Goal: Information Seeking & Learning: Learn about a topic

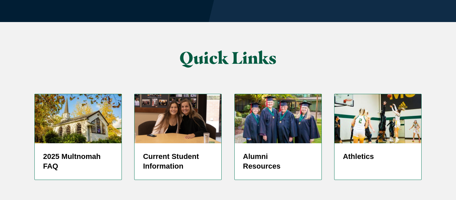
scroll to position [1655, 0]
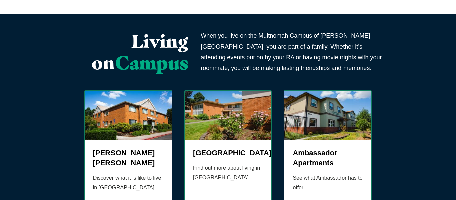
scroll to position [240, 0]
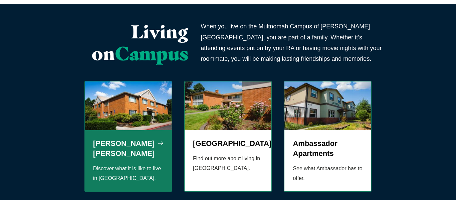
click at [142, 107] on img "Grid" at bounding box center [128, 105] width 87 height 49
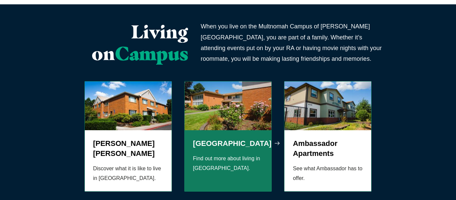
click at [211, 109] on img "Grid" at bounding box center [227, 105] width 87 height 49
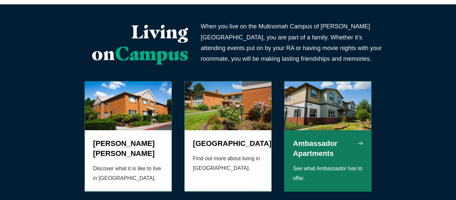
click at [326, 91] on img "Grid" at bounding box center [327, 105] width 87 height 49
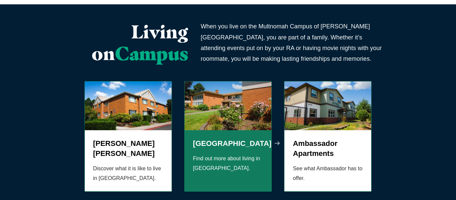
click at [217, 100] on img "Grid" at bounding box center [227, 105] width 87 height 49
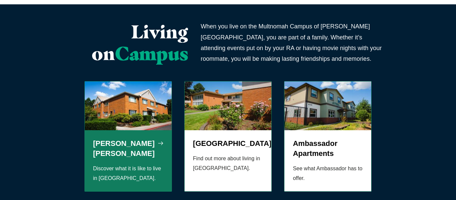
click at [140, 94] on img "Grid" at bounding box center [128, 105] width 87 height 49
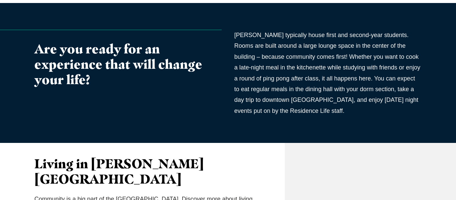
scroll to position [200, 0]
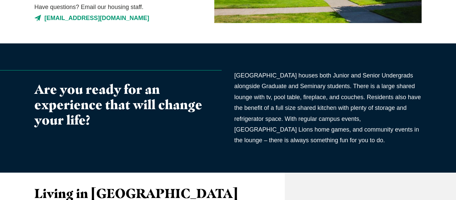
scroll to position [160, 0]
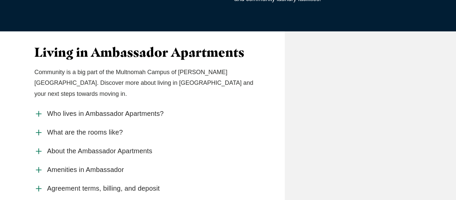
scroll to position [360, 0]
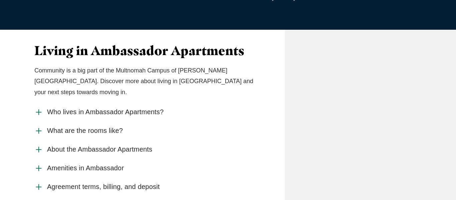
click at [111, 108] on span "Who lives in Ambassador Apartments?" at bounding box center [105, 112] width 116 height 8
click at [0, 0] on input "Who lives in Ambassador Apartments?" at bounding box center [0, 0] width 0 height 0
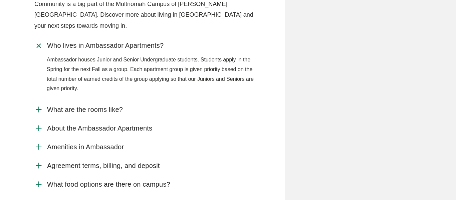
scroll to position [427, 0]
click at [102, 124] on span "About the Ambassador Apartments" at bounding box center [99, 128] width 105 height 8
click at [0, 0] on input "About the Ambassador Apartments" at bounding box center [0, 0] width 0 height 0
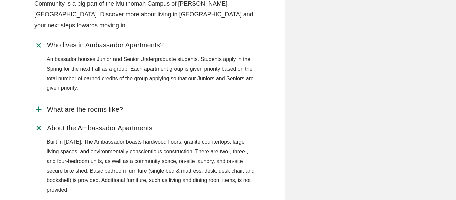
click at [0, 0] on input "Amenities in Ambassador" at bounding box center [0, 0] width 0 height 0
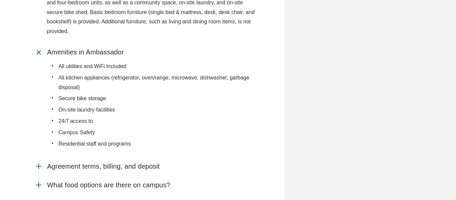
scroll to position [587, 0]
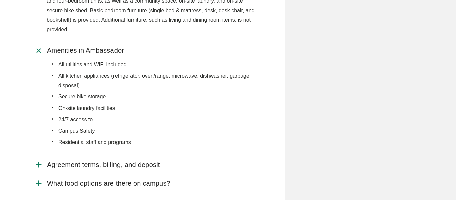
click at [66, 160] on span "Agreement terms, billing, and deposit" at bounding box center [103, 164] width 113 height 8
click at [0, 0] on input "Agreement terms, billing, and deposit" at bounding box center [0, 0] width 0 height 0
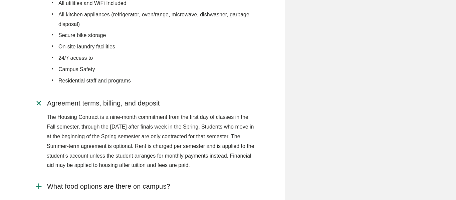
scroll to position [681, 0]
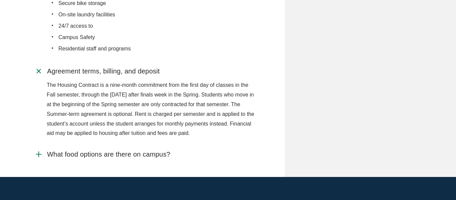
click at [99, 150] on span "What food options are there on campus?" at bounding box center [108, 154] width 123 height 8
click at [0, 0] on input "What food options are there on campus?" at bounding box center [0, 0] width 0 height 0
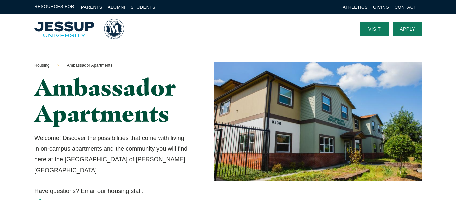
scroll to position [0, 0]
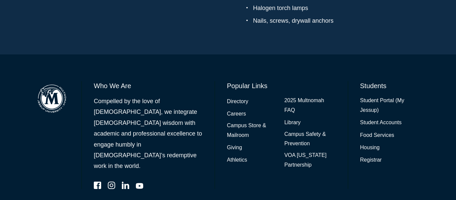
scroll to position [787, 0]
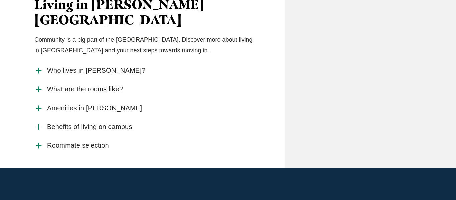
scroll to position [360, 0]
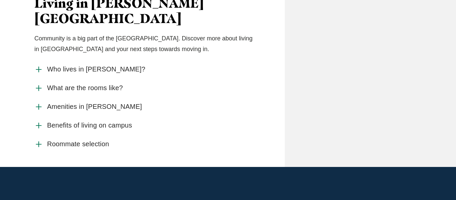
click at [102, 84] on span "What are the rooms like?" at bounding box center [85, 88] width 76 height 8
click at [0, 0] on input "What are the rooms like?" at bounding box center [0, 0] width 0 height 0
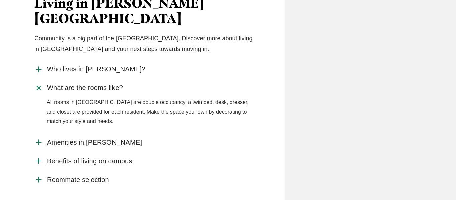
click at [89, 65] on span "Who lives in Aldrich Halls?" at bounding box center [96, 69] width 98 height 8
click at [0, 0] on input "Who lives in Aldrich Halls?" at bounding box center [0, 0] width 0 height 0
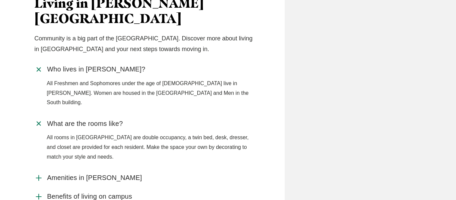
click at [79, 192] on span "Benefits of living on campus" at bounding box center [89, 196] width 85 height 8
click at [0, 0] on input "Benefits of living on campus" at bounding box center [0, 0] width 0 height 0
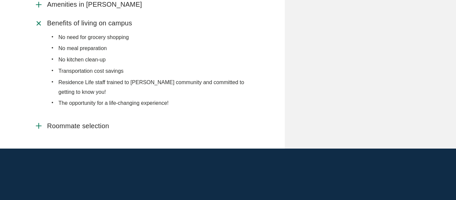
scroll to position [534, 0]
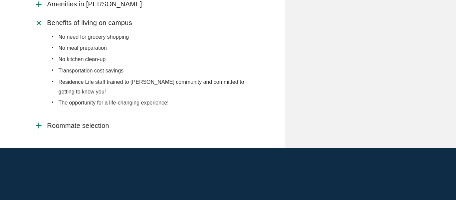
click at [67, 121] on span "Roommate selection" at bounding box center [78, 125] width 62 height 8
click at [0, 0] on input "Roommate selection" at bounding box center [0, 0] width 0 height 0
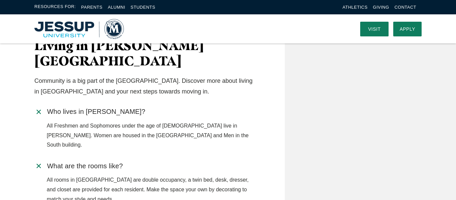
scroll to position [307, 0]
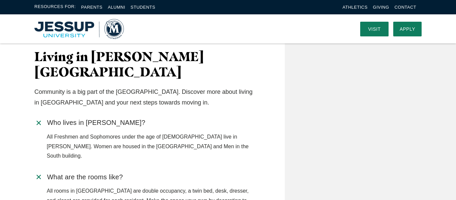
click at [64, 26] on img "Home" at bounding box center [78, 29] width 89 height 20
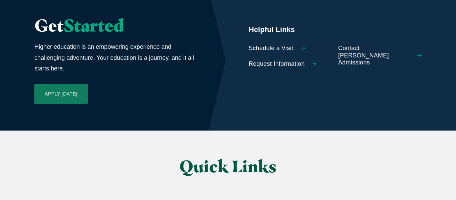
scroll to position [1535, 0]
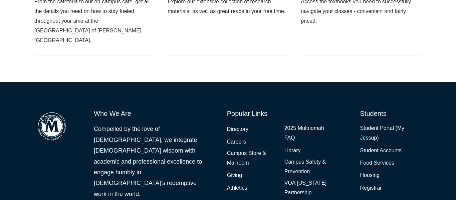
scroll to position [700, 0]
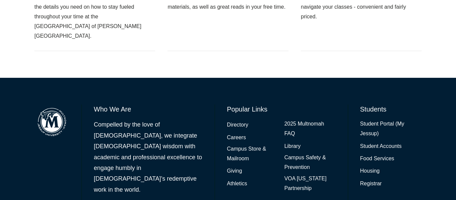
click at [55, 104] on img at bounding box center [51, 121] width 35 height 35
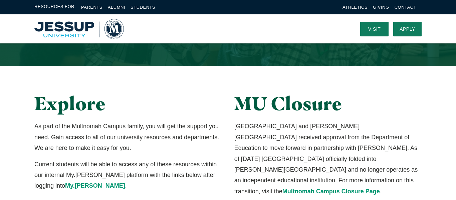
scroll to position [59, 0]
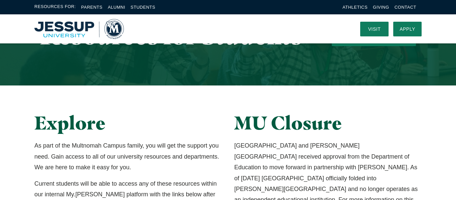
click at [62, 28] on img "Home" at bounding box center [78, 29] width 89 height 20
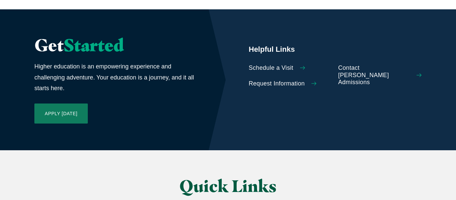
scroll to position [1517, 0]
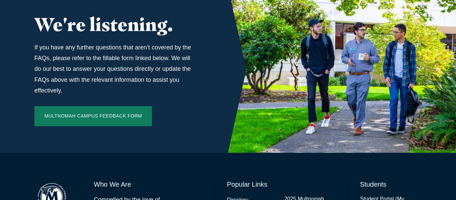
scroll to position [2282, 0]
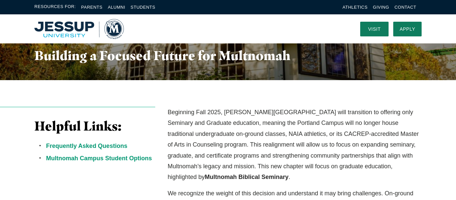
scroll to position [0, 0]
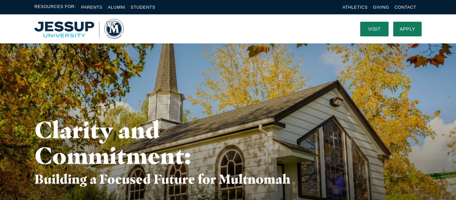
click at [141, 10] on li "Students" at bounding box center [142, 7] width 25 height 8
click at [141, 8] on link "Students" at bounding box center [142, 7] width 25 height 5
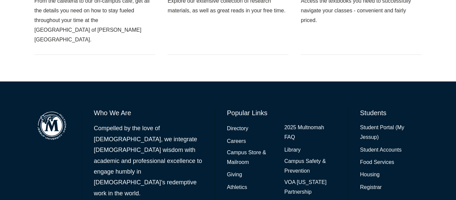
scroll to position [700, 0]
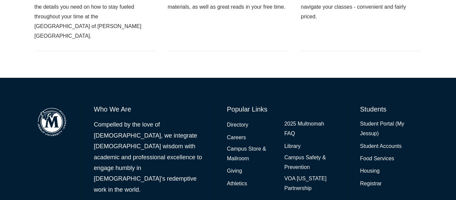
click at [282, 135] on ul "Directory Careers Campus Store & Mailroom Giving Athletics 2025 Multnomah FAQ L…" at bounding box center [281, 156] width 109 height 74
click at [239, 144] on link "Campus Store & Mailroom" at bounding box center [252, 153] width 51 height 19
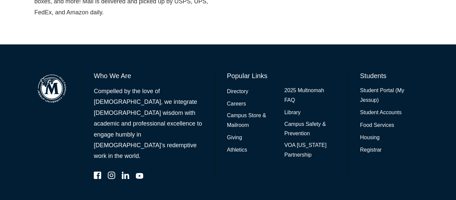
scroll to position [545, 0]
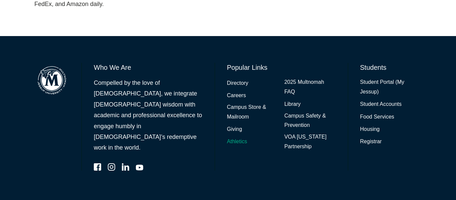
click at [241, 138] on link "Athletics" at bounding box center [237, 142] width 20 height 10
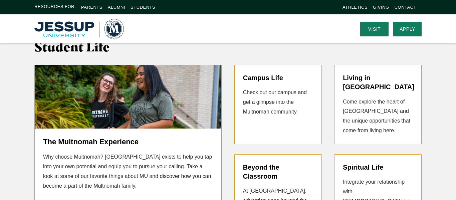
scroll to position [1548, 0]
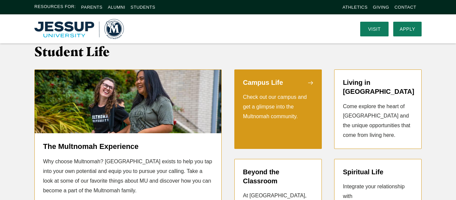
click at [274, 107] on p "Check out our campus and get a glimpse into the Multnomah community." at bounding box center [278, 106] width 70 height 29
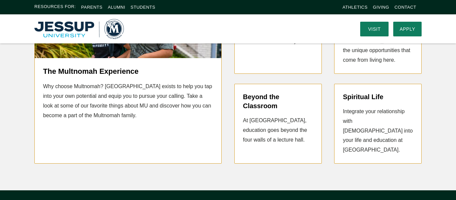
scroll to position [1574, 0]
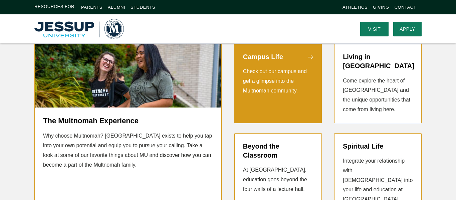
click at [277, 68] on p "Check out our campus and get a glimpse into the Multnomah community." at bounding box center [278, 81] width 70 height 29
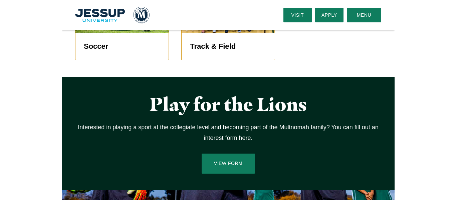
scroll to position [1036, 0]
